Goal: Task Accomplishment & Management: Use online tool/utility

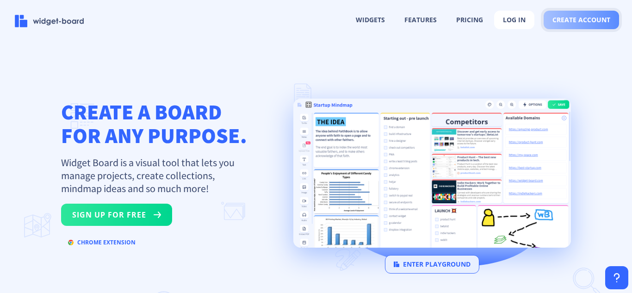
click at [575, 23] on span "create account" at bounding box center [581, 19] width 58 height 7
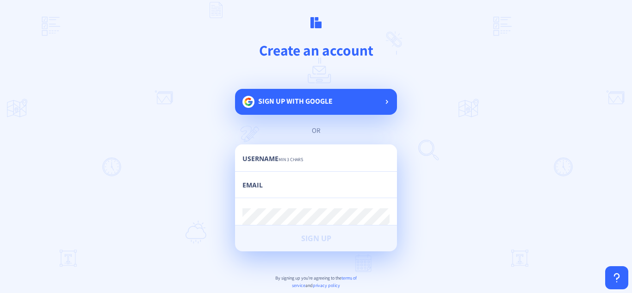
click at [286, 103] on span "Sign up with google" at bounding box center [295, 101] width 74 height 10
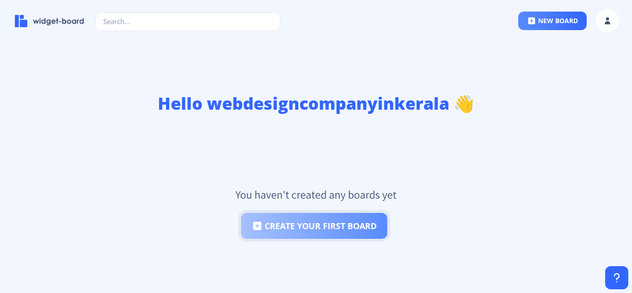
click at [300, 231] on button "create your first board" at bounding box center [314, 226] width 146 height 26
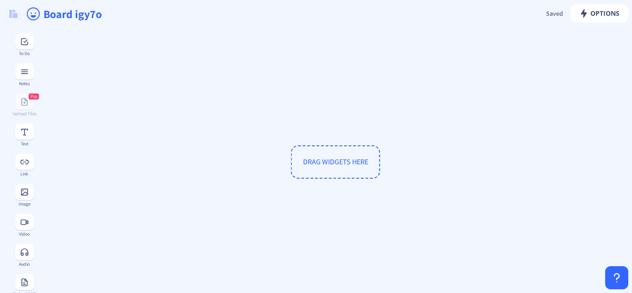
click at [75, 13] on input "Board igy7o" at bounding box center [201, 14] width 316 height 28
click at [75, 17] on input "Board igy7o" at bounding box center [201, 14] width 316 height 28
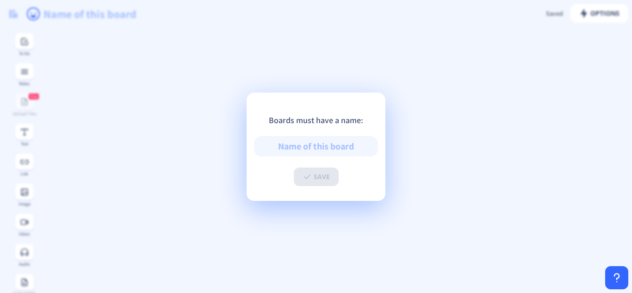
click at [75, 17] on app-new "Options Saved Saving... DRAG WIDGETS HERE To-Do Notes Pro Upload Files Text Lin…" at bounding box center [316, 146] width 632 height 293
drag, startPoint x: 324, startPoint y: 146, endPoint x: 332, endPoint y: 147, distance: 7.9
click at [325, 146] on input "text" at bounding box center [316, 146] width 124 height 20
type input "w"
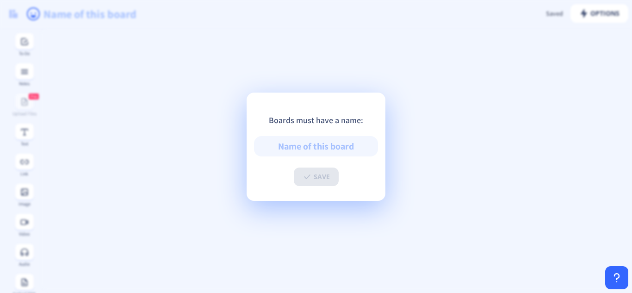
type input "W"
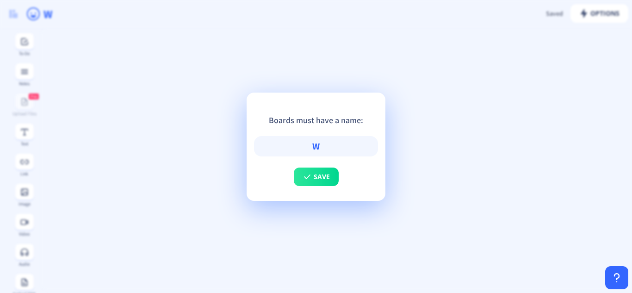
type input "WE"
type input "W"
type input "We"
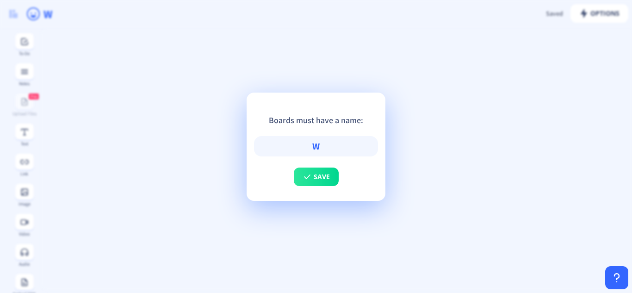
type input "We"
type input "Web"
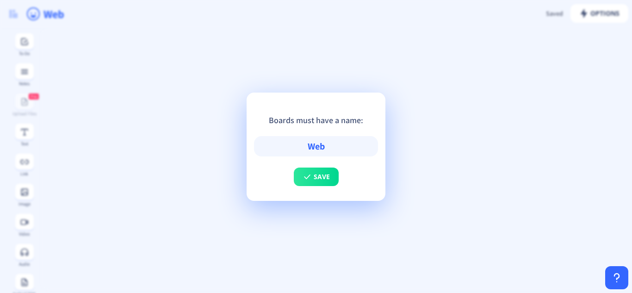
type input "Web D"
type input "Web De"
type input "Web Des"
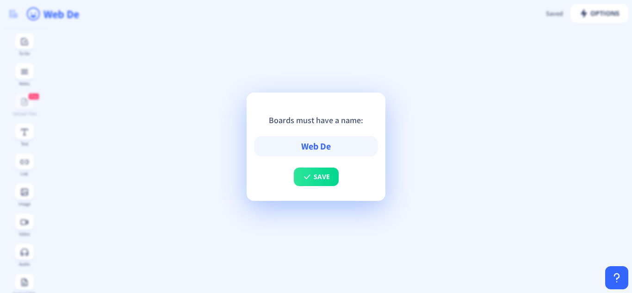
type input "Web Des"
type input "Web Desi"
type input "Web Desig"
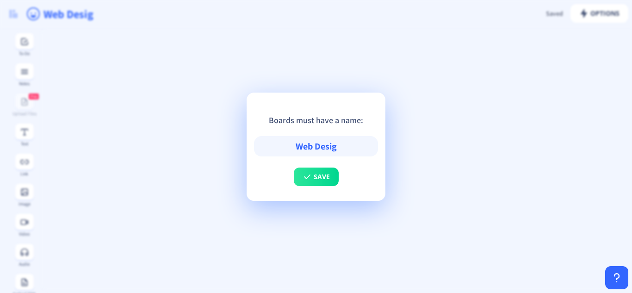
type input "Web Design"
type input "Web Design C"
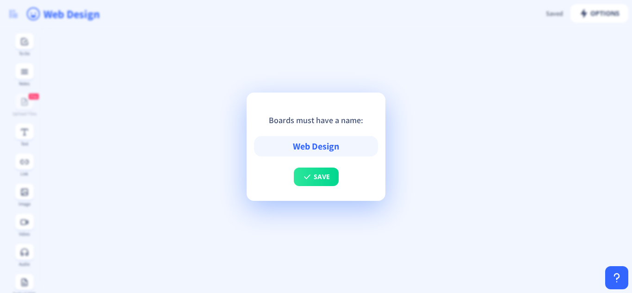
type input "Web Design C"
type input "Web Design Co"
type input "Web Design Coa"
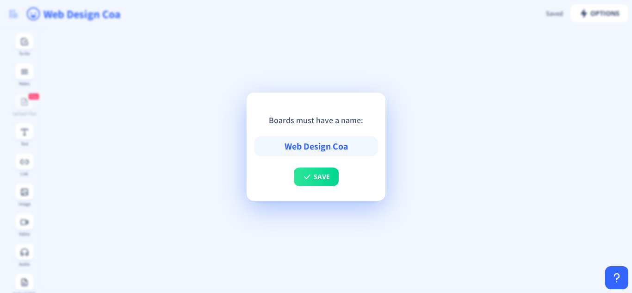
type input "Web Design Coac"
type input "Web Design Coach"
type input "Web Design Coachi"
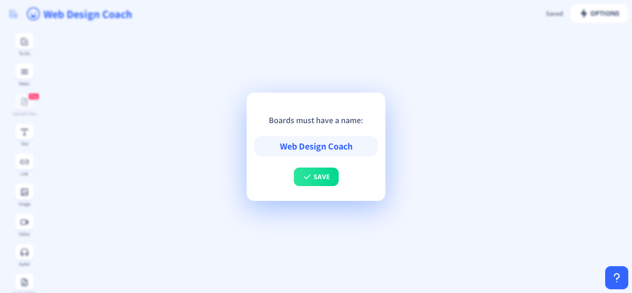
type input "Web Design Coachi"
type input "Web Design Coachin"
click at [322, 176] on span "save" at bounding box center [322, 176] width 16 height 7
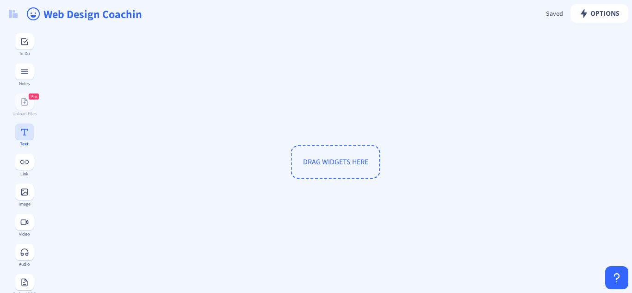
click at [22, 137] on button at bounding box center [24, 132] width 19 height 16
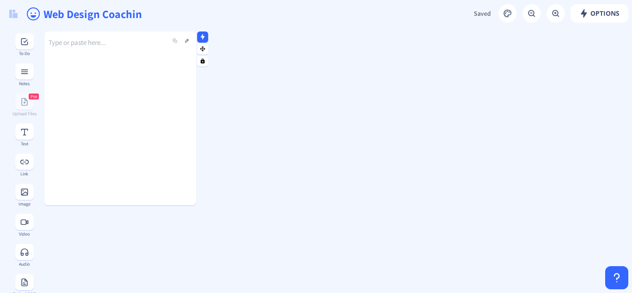
click at [69, 42] on p "Type or paste here..." at bounding box center [120, 42] width 152 height 9
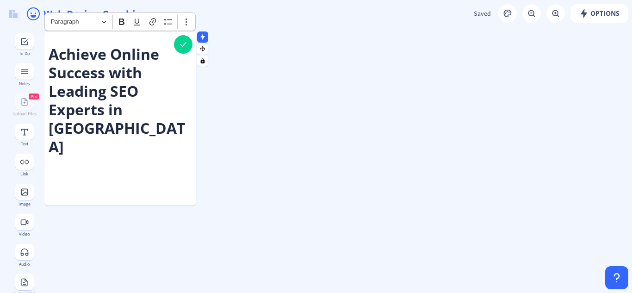
click at [61, 137] on div "Achieve Online Success with Leading SEO Experts in [GEOGRAPHIC_DATA]" at bounding box center [120, 104] width 152 height 147
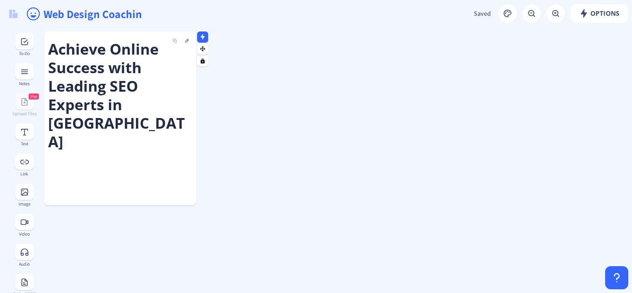
click at [58, 130] on div "Achieve Online Success with Leading SEO Experts in [GEOGRAPHIC_DATA]" at bounding box center [120, 118] width 152 height 174
click at [56, 158] on p at bounding box center [120, 162] width 144 height 9
click at [184, 43] on button at bounding box center [186, 40] width 11 height 11
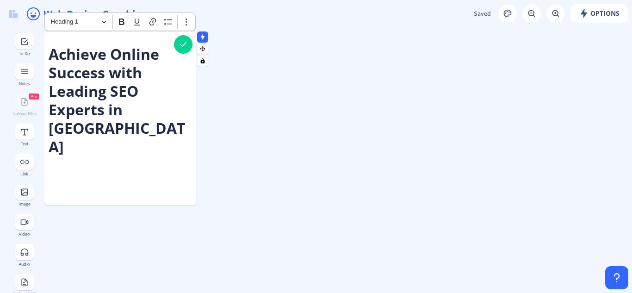
click at [174, 114] on h2 "Achieve Online Success with Leading SEO Experts in [GEOGRAPHIC_DATA]" at bounding box center [120, 100] width 143 height 111
click at [56, 163] on p "Rich Text Editor, main" at bounding box center [120, 167] width 143 height 9
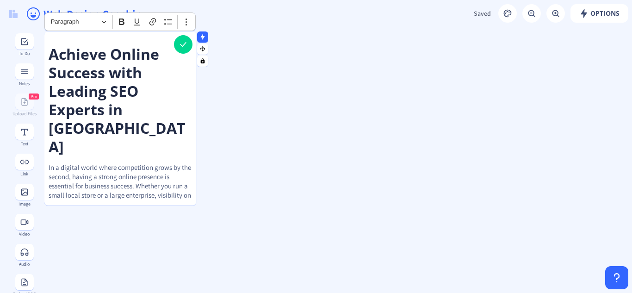
scroll to position [2346, 0]
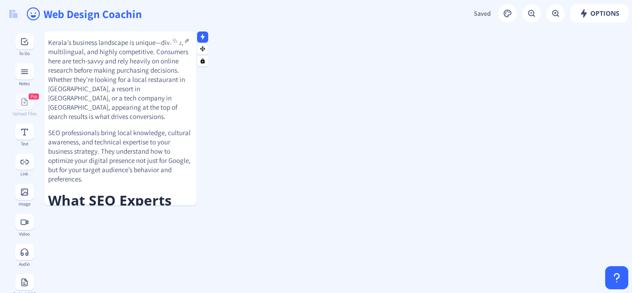
scroll to position [509, 0]
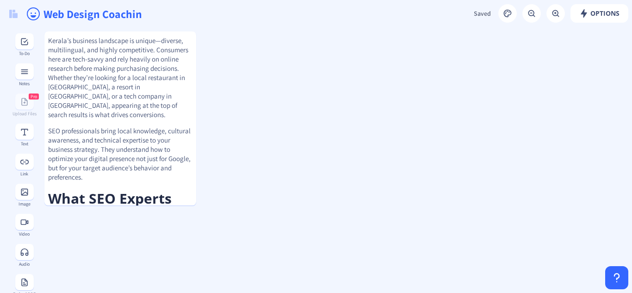
click at [119, 17] on input "Web Design Coachin" at bounding box center [201, 14] width 316 height 28
click at [103, 131] on p "SEO professionals bring local knowledge, cultural awareness, and technical expe…" at bounding box center [120, 154] width 144 height 56
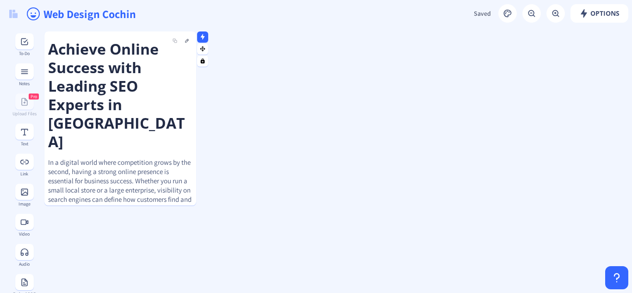
scroll to position [46, 0]
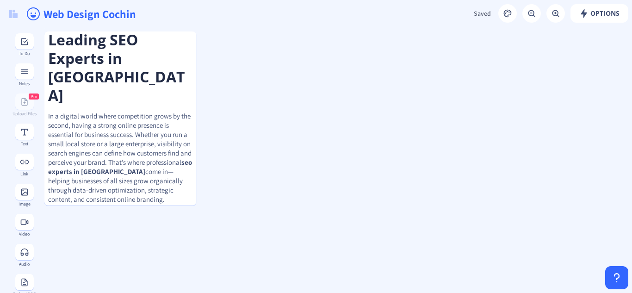
type input "Web Design Cochin"
click at [185, 39] on button at bounding box center [186, 40] width 11 height 11
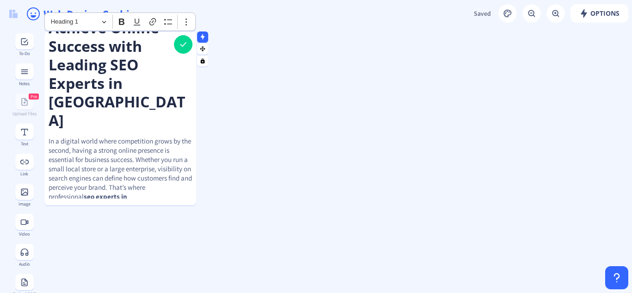
scroll to position [93, 0]
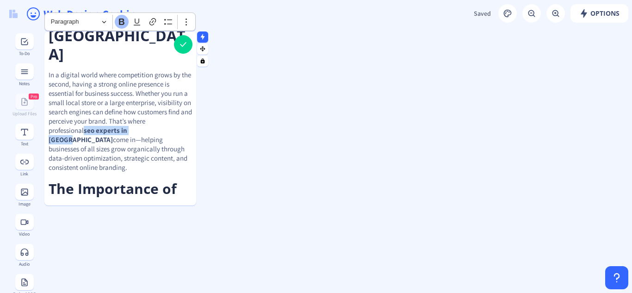
drag, startPoint x: 87, startPoint y: 95, endPoint x: 147, endPoint y: 96, distance: 60.2
click at [127, 126] on strong "seo experts in [GEOGRAPHIC_DATA]" at bounding box center [88, 135] width 79 height 18
click at [150, 25] on icon "Editor toolbar" at bounding box center [152, 21] width 9 height 9
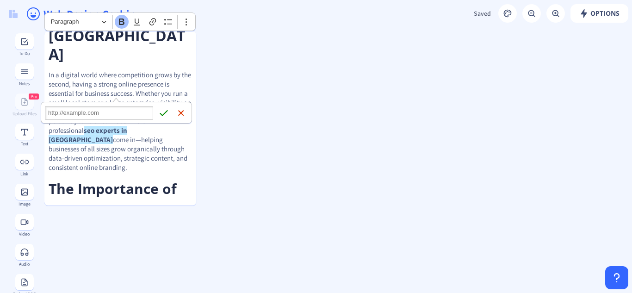
click at [86, 116] on input "Link URL" at bounding box center [99, 113] width 108 height 14
type input "[URL][DOMAIN_NAME]"
click at [165, 109] on icon "submit" at bounding box center [163, 112] width 9 height 9
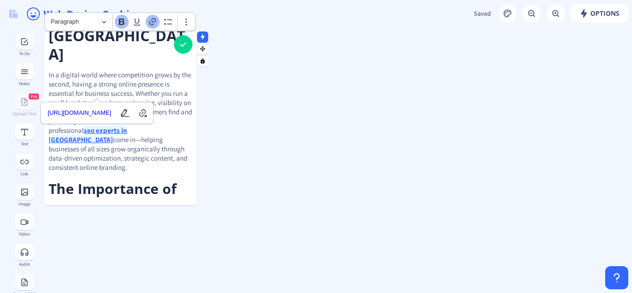
scroll to position [93, 0]
click at [125, 70] on p "In a digital world where competition grows by the second, having a strong onlin…" at bounding box center [120, 121] width 143 height 102
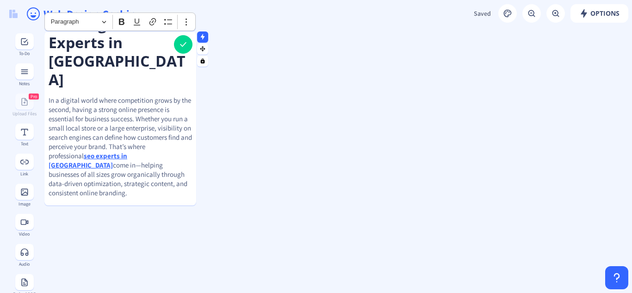
scroll to position [46, 0]
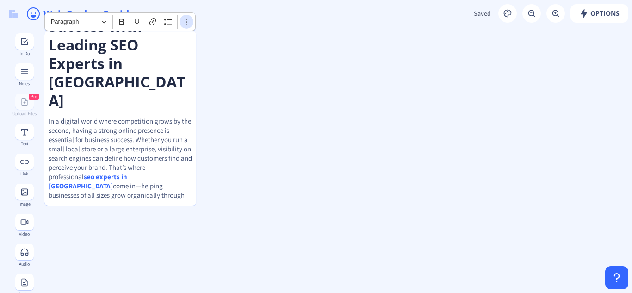
click at [186, 20] on icon "Editor toolbar" at bounding box center [186, 21] width 9 height 9
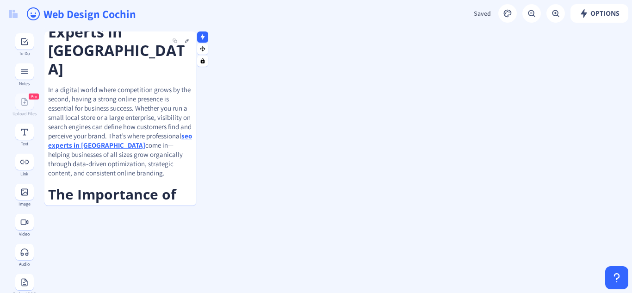
scroll to position [0, 0]
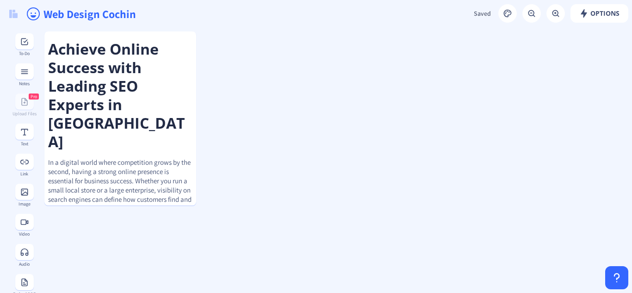
click at [16, 195] on button at bounding box center [24, 192] width 19 height 16
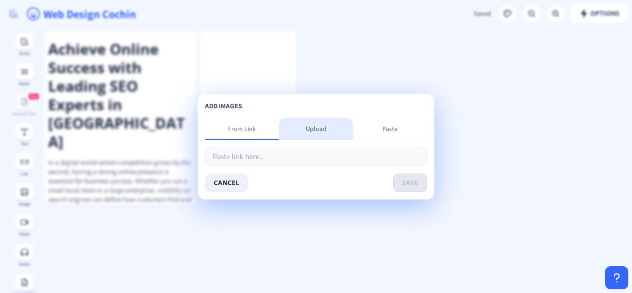
click at [308, 127] on div "Upload" at bounding box center [316, 128] width 20 height 9
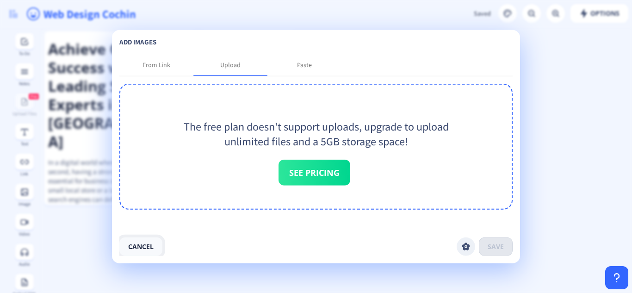
click at [130, 246] on button "cancel" at bounding box center [140, 246] width 43 height 19
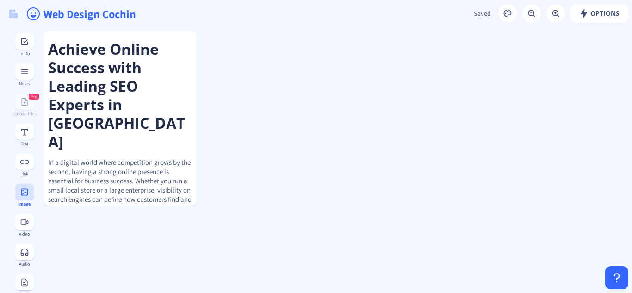
click at [21, 194] on rect at bounding box center [24, 191] width 9 height 9
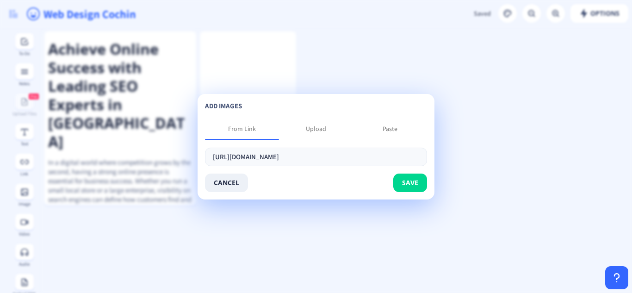
scroll to position [0, 51]
type input "[URL][DOMAIN_NAME]"
click at [410, 177] on button "save" at bounding box center [410, 182] width 34 height 19
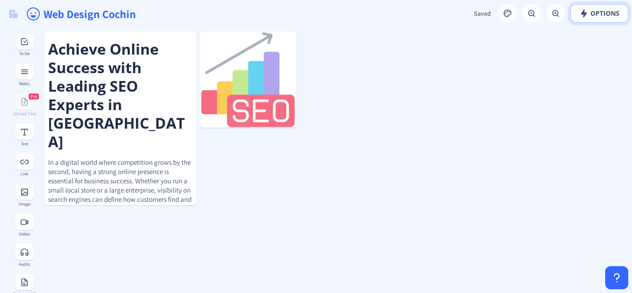
click at [594, 16] on span "Options" at bounding box center [599, 13] width 40 height 7
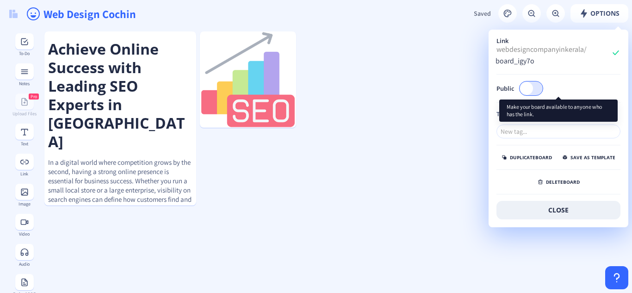
click at [532, 91] on span at bounding box center [526, 88] width 13 height 13
click at [543, 89] on input "Public" at bounding box center [543, 88] width 0 height 0
checkbox input "true"
